Goal: Register for event/course

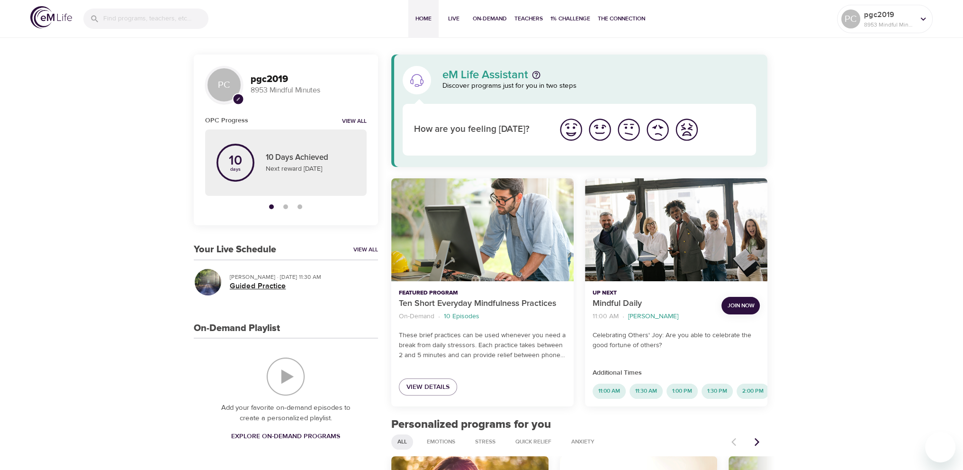
click at [256, 285] on h5 "Guided Practice" at bounding box center [300, 286] width 141 height 10
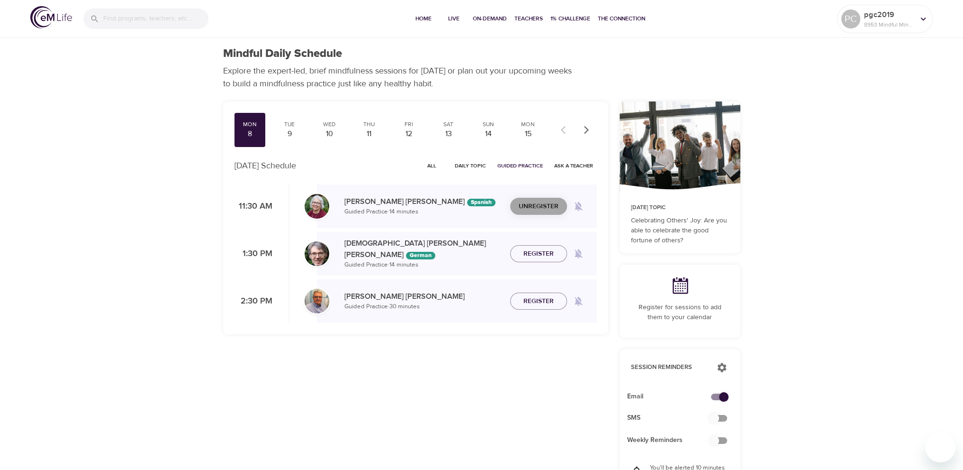
click at [551, 212] on button "Unregister" at bounding box center [538, 207] width 57 height 18
click at [551, 212] on span "Register" at bounding box center [539, 206] width 30 height 12
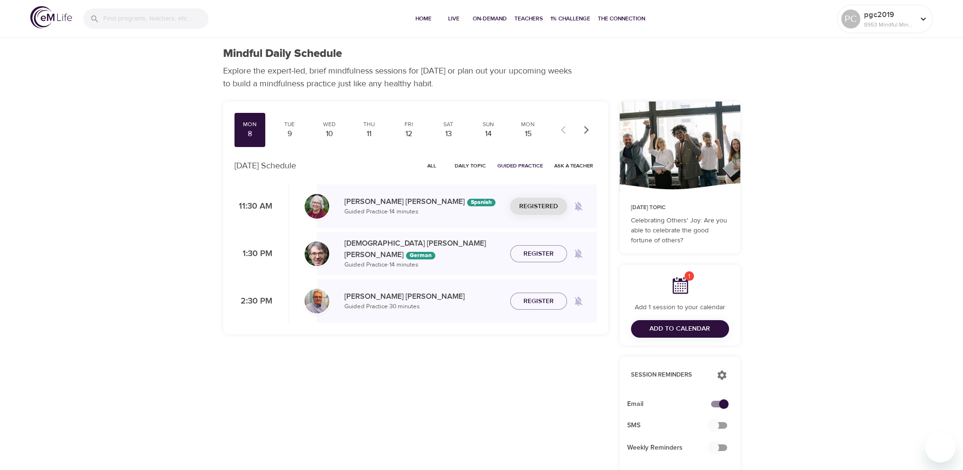
click at [360, 201] on p "Bernice Moore Spanish" at bounding box center [424, 201] width 158 height 11
click at [314, 388] on div "Mon 8 Tue 9 Wed 10 Thu 11 Fri 12 Sat 13 Sun 14 Mon 15 Tue 16 Wed 17 Thu 18 Fri …" at bounding box center [416, 363] width 397 height 535
click at [451, 15] on span "Live" at bounding box center [454, 19] width 23 height 10
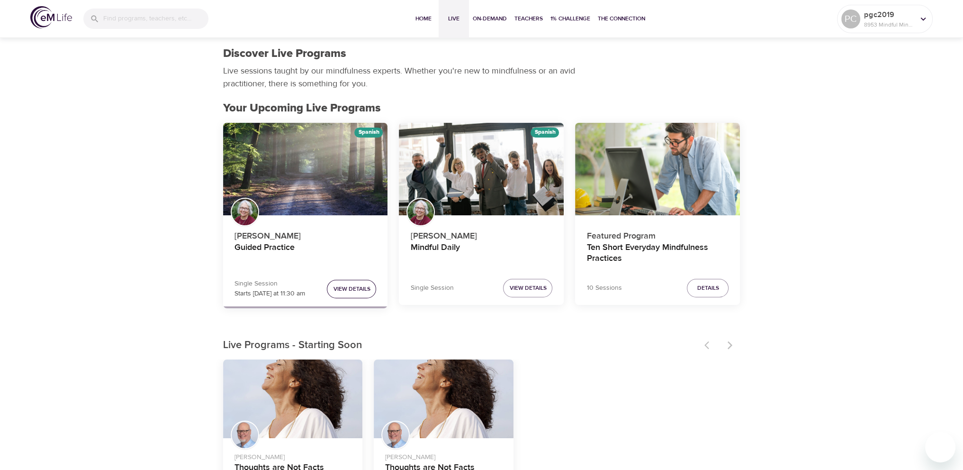
click at [354, 286] on span "View Details" at bounding box center [351, 289] width 37 height 10
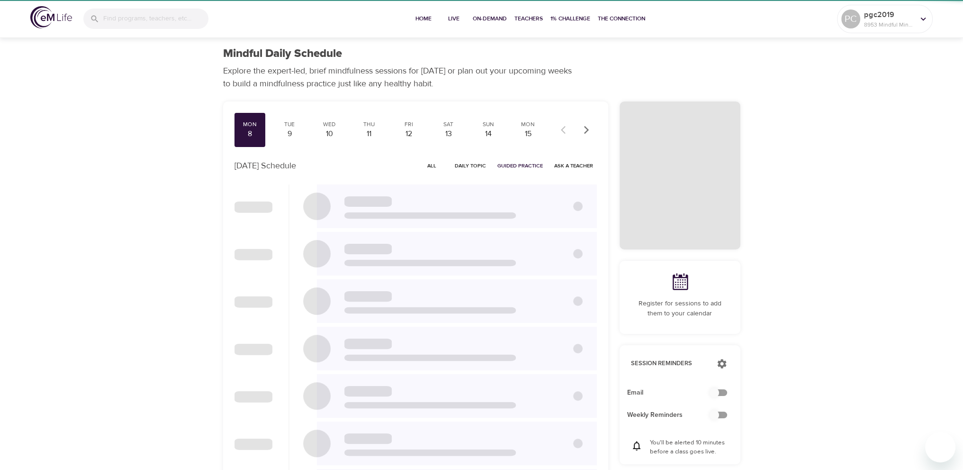
checkbox input "true"
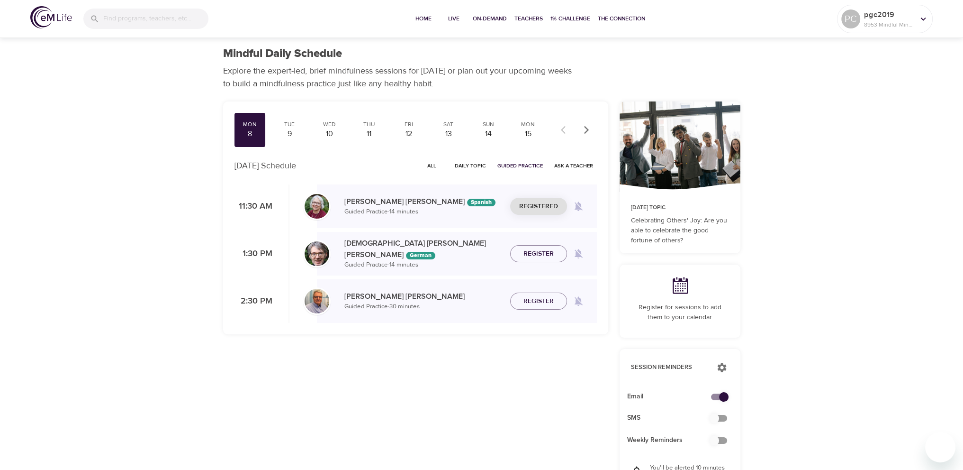
click at [163, 329] on div "Mindful Daily Schedule Explore the expert-led, brief mindfulness sessions for t…" at bounding box center [481, 422] width 963 height 845
click at [155, 330] on div "Mindful Daily Schedule Explore the expert-led, brief mindfulness sessions for t…" at bounding box center [481, 422] width 963 height 845
click at [527, 200] on span "Join Now" at bounding box center [538, 200] width 33 height 12
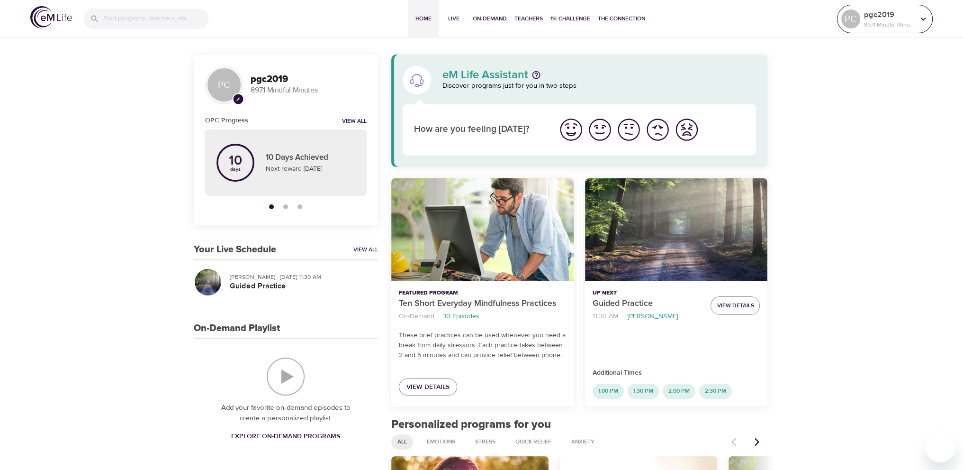
click at [847, 18] on div "PC" at bounding box center [851, 18] width 19 height 19
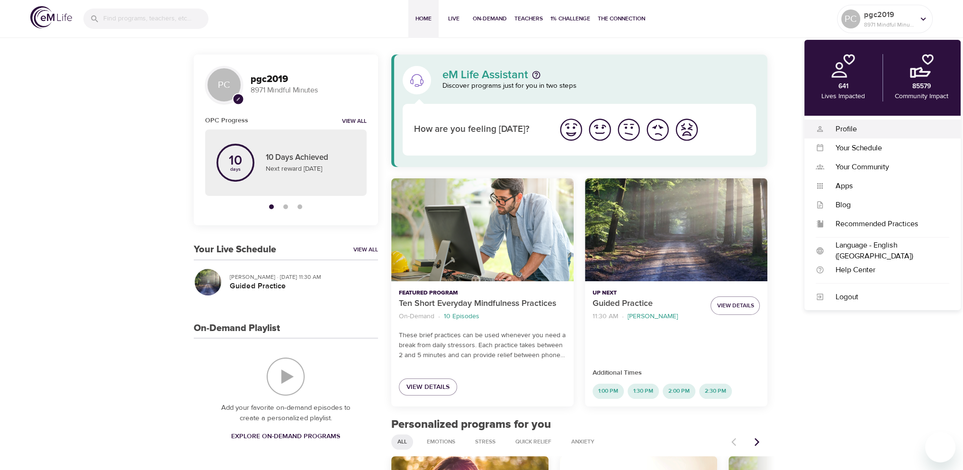
click at [867, 130] on div "Profile" at bounding box center [887, 129] width 125 height 11
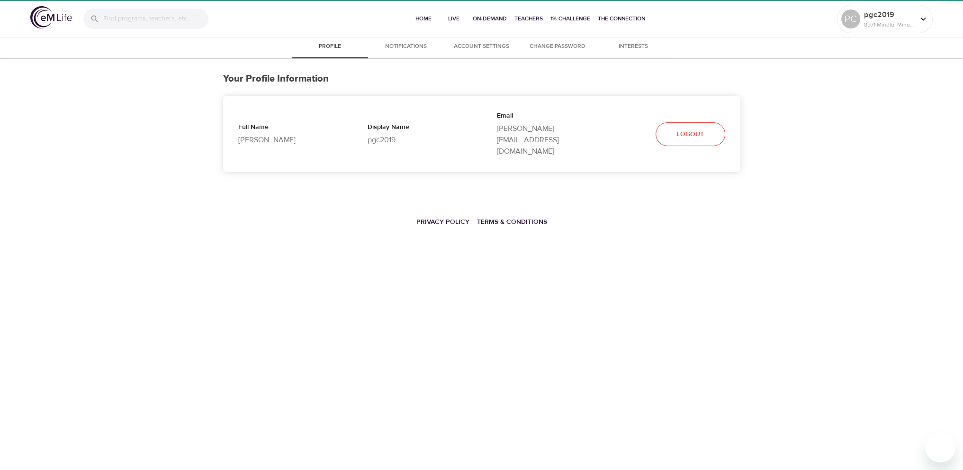
select select "10"
